Goal: Task Accomplishment & Management: Manage account settings

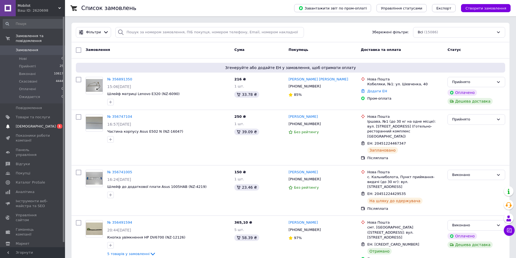
click at [31, 124] on span "[DEMOGRAPHIC_DATA]" at bounding box center [36, 126] width 40 height 5
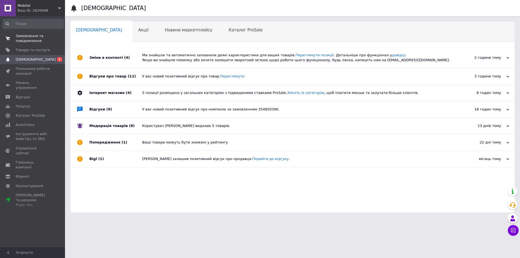
click at [27, 34] on span "Замовлення та повідомлення" at bounding box center [33, 39] width 34 height 10
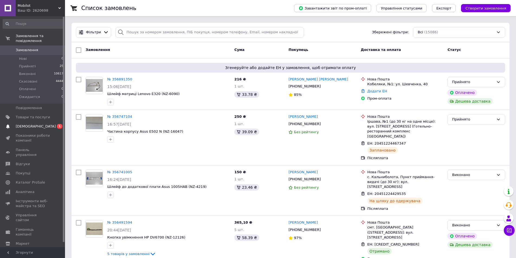
click at [25, 124] on span "[DEMOGRAPHIC_DATA]" at bounding box center [36, 126] width 40 height 5
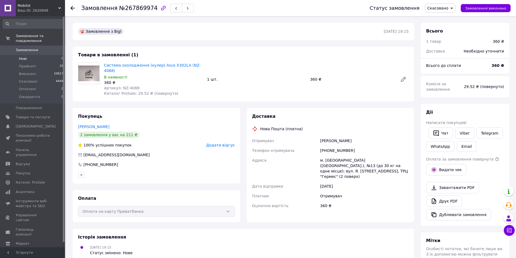
click at [26, 64] on span "Прийняті" at bounding box center [27, 66] width 17 height 5
